Goal: Find specific page/section: Find specific page/section

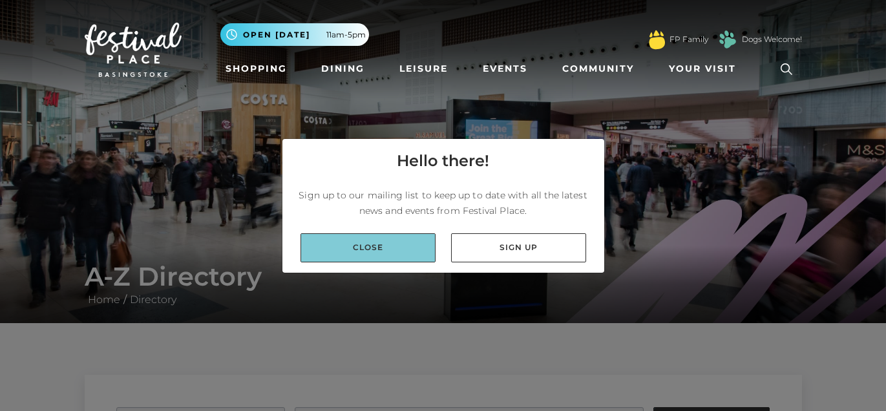
click at [373, 242] on link "Close" at bounding box center [367, 247] width 135 height 29
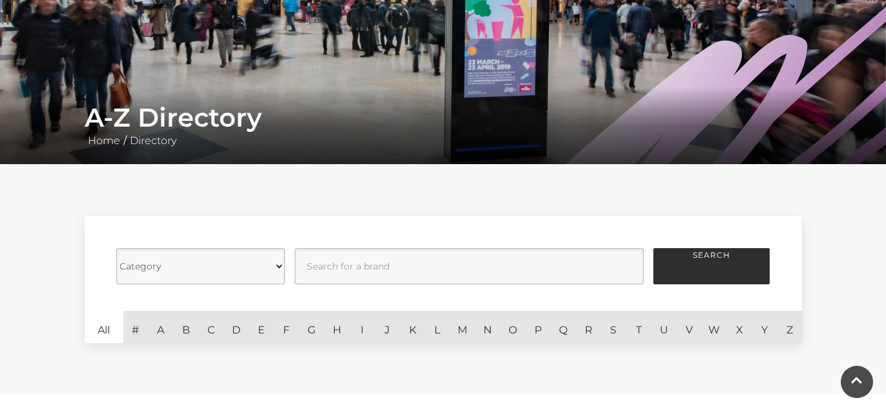
scroll to position [193, 0]
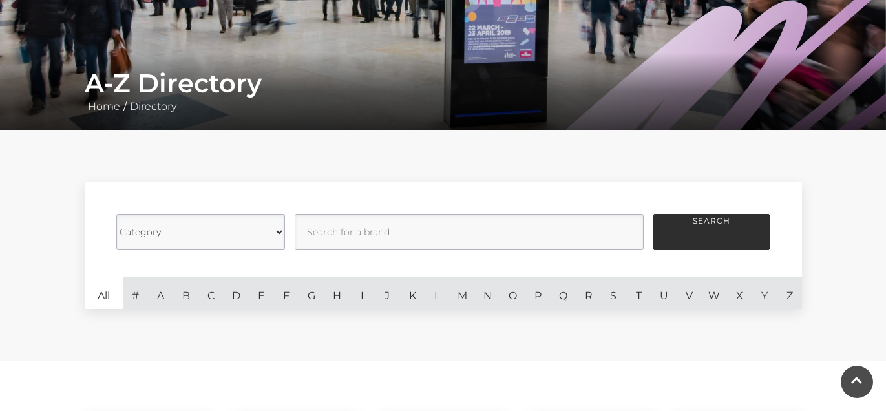
click at [280, 229] on select "Category Cafes Restaurants Fashion Services Technology Homeware Gifts, Statione…" at bounding box center [200, 232] width 169 height 36
select select "21061"
click at [116, 214] on select "Category Cafes Restaurants Fashion Services Technology Homeware Gifts, Statione…" at bounding box center [200, 232] width 169 height 36
click at [721, 224] on button "Search" at bounding box center [711, 232] width 116 height 36
click at [535, 233] on input "text" at bounding box center [469, 232] width 349 height 36
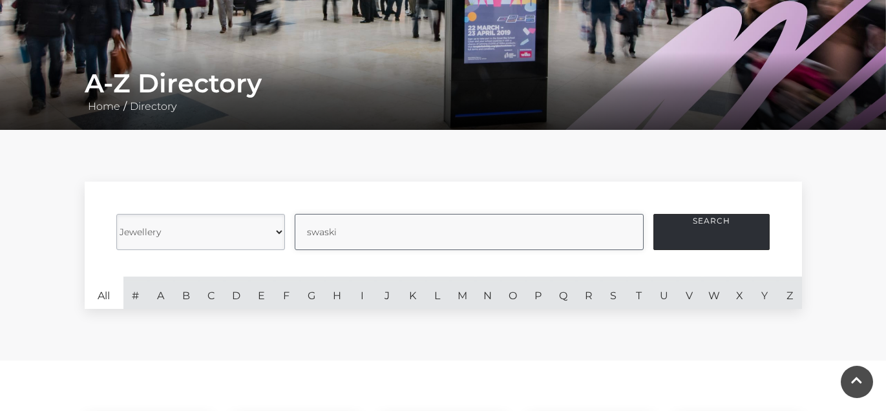
type input "swaski"
click at [701, 224] on button "Search" at bounding box center [711, 232] width 116 height 36
drag, startPoint x: 352, startPoint y: 233, endPoint x: 309, endPoint y: 232, distance: 43.3
click at [309, 232] on input "text" at bounding box center [469, 232] width 349 height 36
type input "crystal"
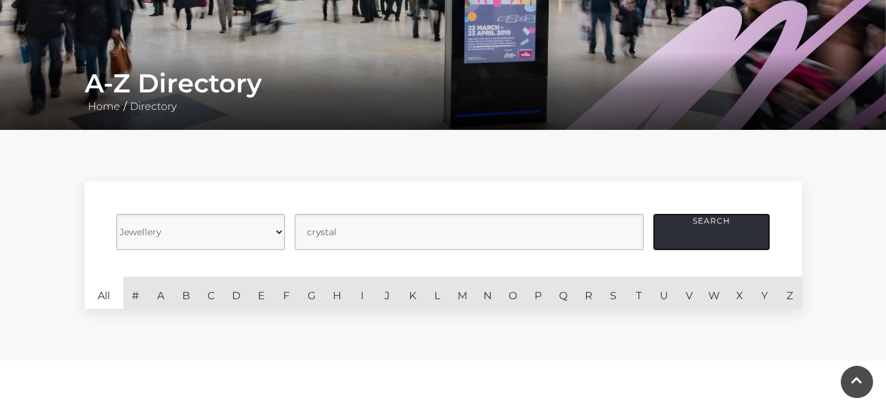
click at [711, 224] on button "Search" at bounding box center [711, 232] width 116 height 36
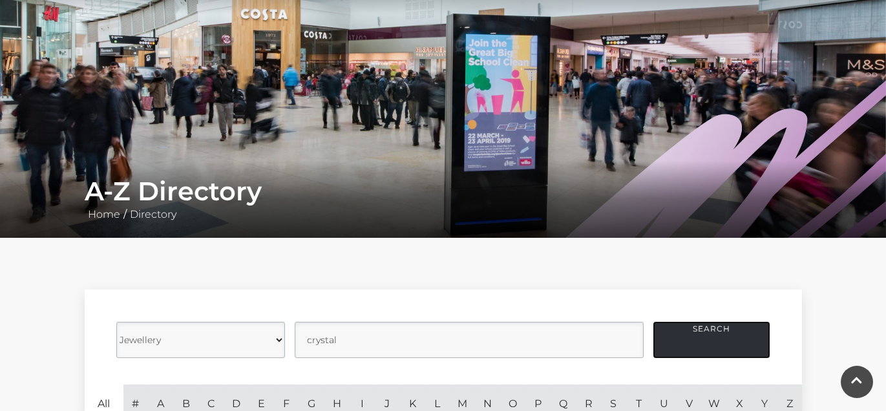
scroll to position [125, 0]
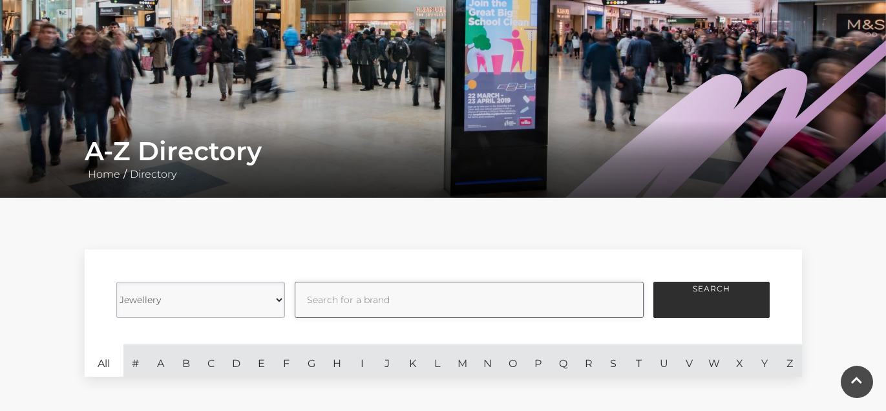
click at [348, 297] on input "text" at bounding box center [469, 300] width 349 height 36
type input "s"
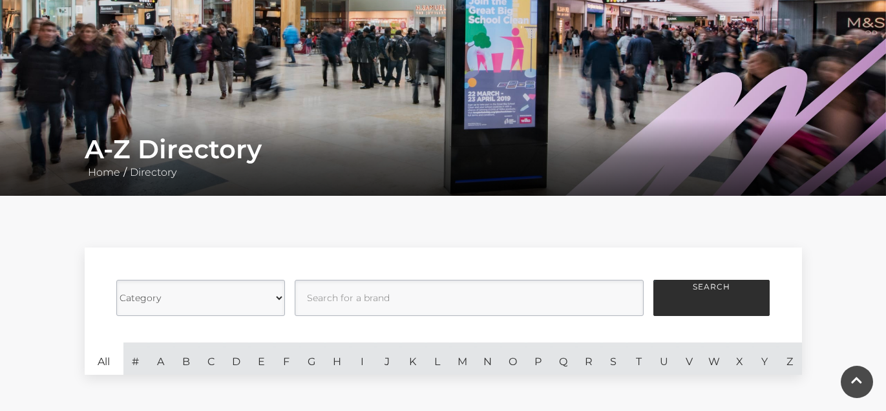
scroll to position [135, 0]
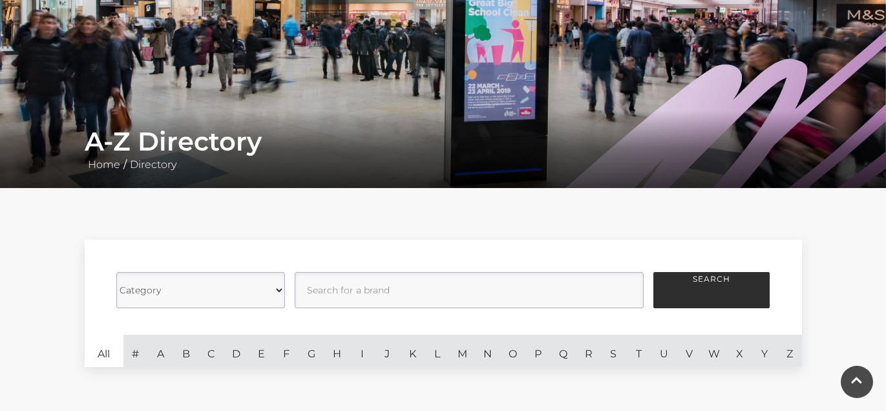
click at [283, 288] on select "Category Cafes Restaurants Fashion Services Technology Homeware Gifts, Statione…" at bounding box center [200, 290] width 169 height 36
select select "21061"
click at [116, 272] on select "Category Cafes Restaurants Fashion Services Technology Homeware Gifts, Statione…" at bounding box center [200, 290] width 169 height 36
click at [401, 291] on input "text" at bounding box center [469, 290] width 349 height 36
type input "swarovski"
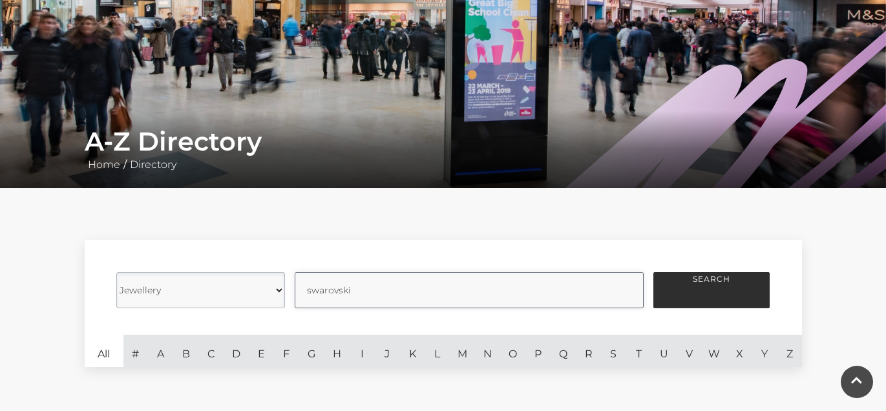
click at [653, 272] on button "Search" at bounding box center [711, 290] width 116 height 36
click at [694, 290] on button "Search" at bounding box center [711, 290] width 116 height 36
click at [693, 280] on button "Search" at bounding box center [711, 290] width 116 height 36
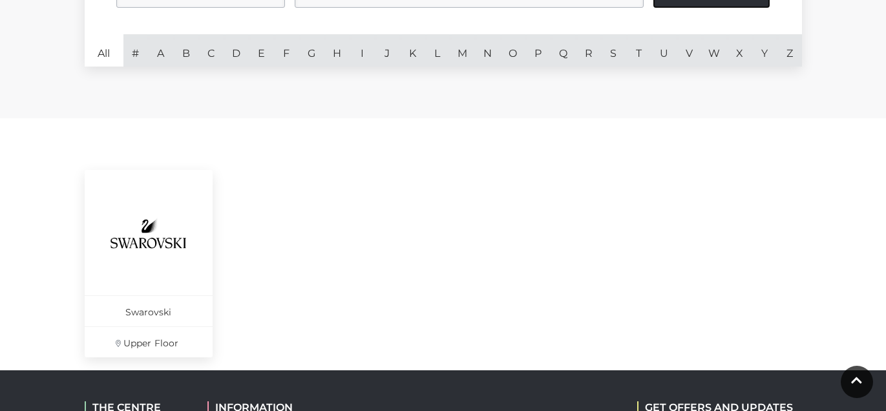
scroll to position [451, 0]
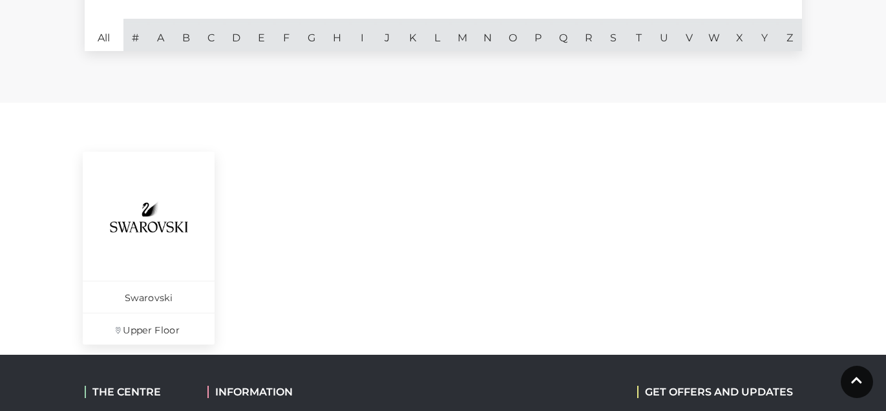
click at [156, 295] on p "Swarovski" at bounding box center [149, 296] width 132 height 32
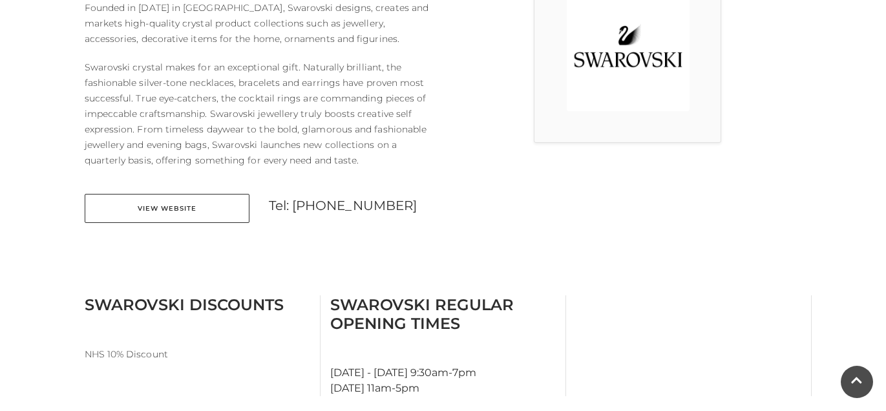
scroll to position [399, 0]
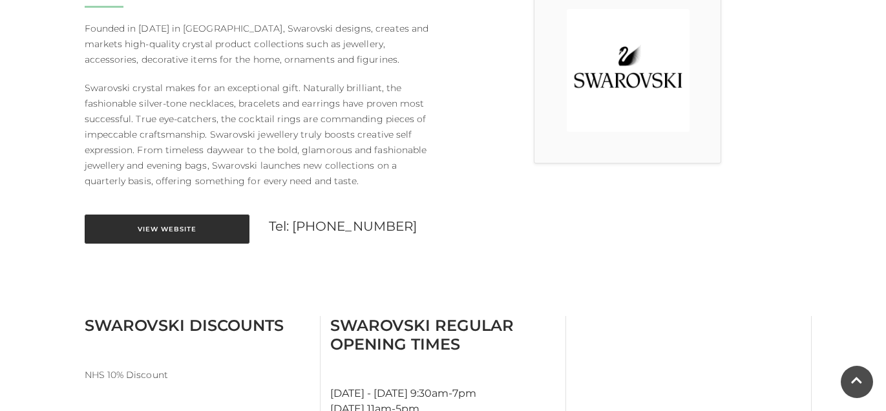
click at [171, 222] on link "View Website" at bounding box center [167, 229] width 165 height 29
